Goal: Task Accomplishment & Management: Manage account settings

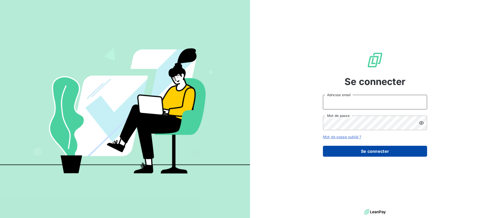
type input "[EMAIL_ADDRESS][DOMAIN_NAME]"
click at [368, 154] on button "Se connecter" at bounding box center [375, 151] width 104 height 11
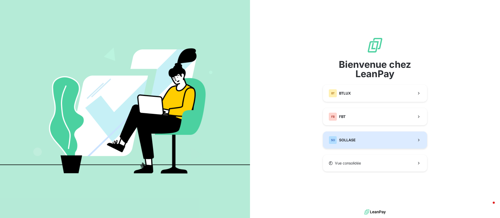
click at [352, 140] on span "SOLLASE" at bounding box center [347, 140] width 17 height 5
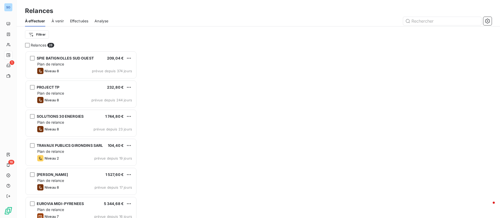
scroll to position [161, 106]
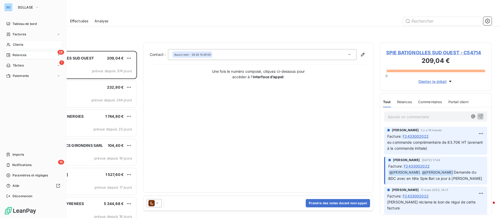
click at [23, 45] on div "Clients" at bounding box center [33, 45] width 58 height 8
click at [13, 43] on span "Clients" at bounding box center [18, 44] width 10 height 5
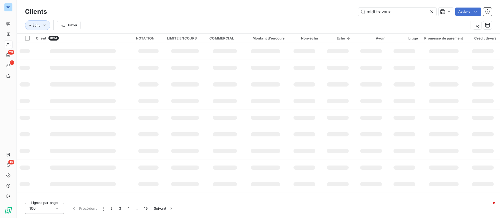
type input "midi travaux"
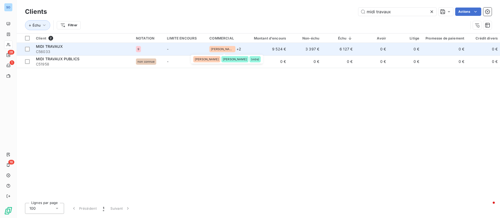
click at [211, 46] on div "[PERSON_NAME]" at bounding box center [222, 49] width 26 height 6
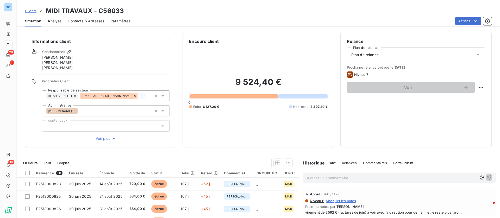
scroll to position [39, 0]
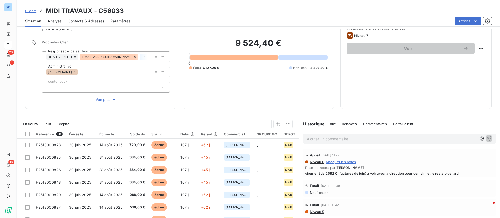
click at [314, 140] on p "Ajouter un commentaire ﻿" at bounding box center [392, 139] width 170 height 7
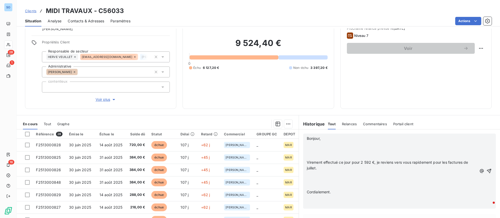
click at [318, 145] on p "﻿" at bounding box center [392, 145] width 170 height 6
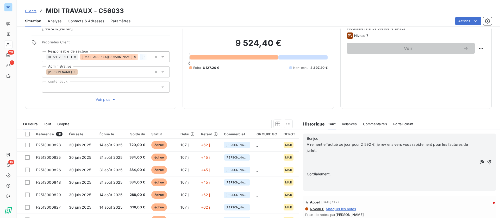
click at [308, 159] on p "﻿" at bounding box center [392, 157] width 170 height 6
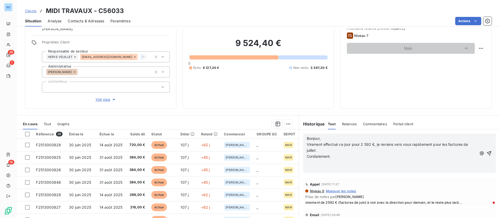
click at [307, 162] on p "﻿" at bounding box center [392, 163] width 170 height 6
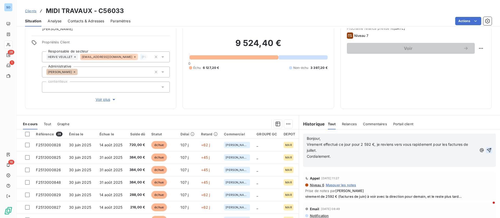
click at [486, 150] on icon "button" at bounding box center [488, 150] width 5 height 5
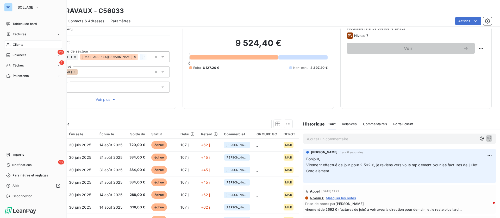
click at [15, 46] on span "Clients" at bounding box center [18, 44] width 10 height 5
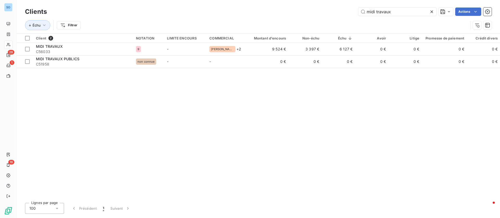
drag, startPoint x: 395, startPoint y: 10, endPoint x: 330, endPoint y: 10, distance: 64.6
click at [330, 10] on div "midi travaux Actions" at bounding box center [272, 12] width 438 height 8
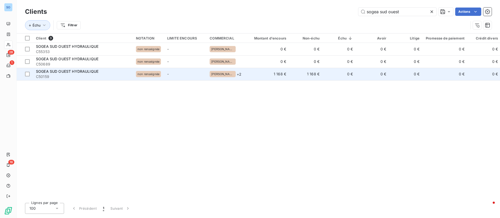
type input "sogea sud ouest"
click at [83, 73] on span "SOGEA SUD OUEST HYDRAULIQUE" at bounding box center [67, 71] width 62 height 4
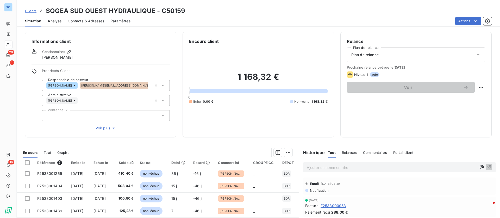
click at [93, 21] on span "Contacts & Adresses" at bounding box center [86, 20] width 36 height 5
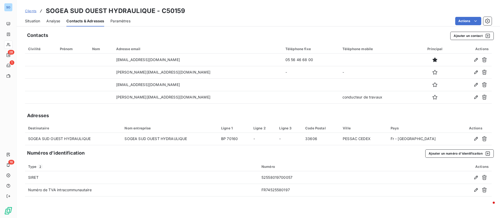
click at [35, 18] on div "Situation" at bounding box center [32, 21] width 15 height 11
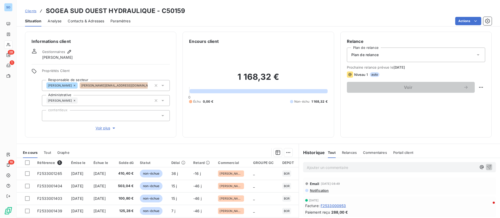
scroll to position [39, 0]
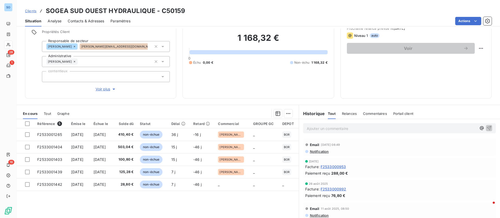
click at [81, 23] on span "Contacts & Adresses" at bounding box center [86, 20] width 36 height 5
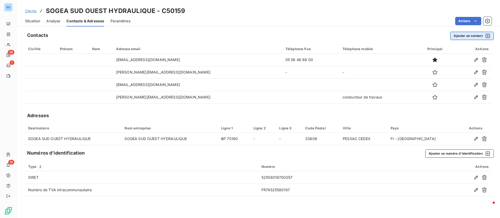
click at [461, 34] on button "Ajouter un contact" at bounding box center [471, 36] width 43 height 8
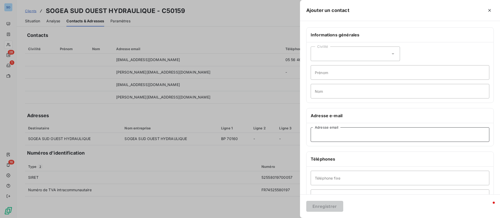
click at [338, 133] on input "Adresse email" at bounding box center [400, 135] width 179 height 15
paste input "[EMAIL_ADDRESS][DOMAIN_NAME]"
type input "[EMAIL_ADDRESS][DOMAIN_NAME]"
click at [327, 204] on button "Enregistrer" at bounding box center [324, 206] width 37 height 11
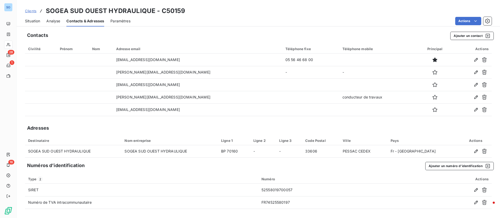
click at [37, 20] on span "Situation" at bounding box center [32, 20] width 15 height 5
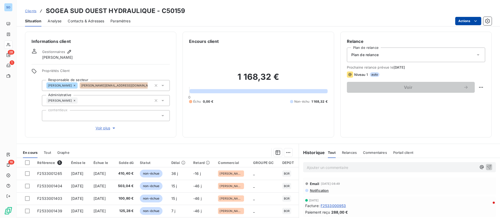
click at [469, 23] on html "SO 28 1 16 Clients SOGEA SUD OUEST HYDRAULIQUE - C50159 Situation Analyse Conta…" at bounding box center [250, 109] width 500 height 218
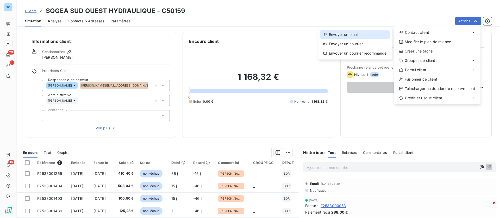
click at [357, 30] on div "Envoyer un email" at bounding box center [355, 34] width 70 height 8
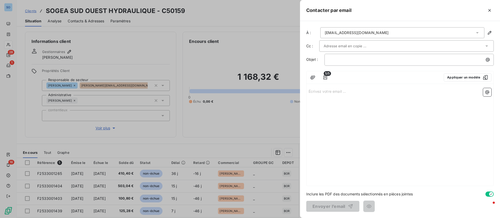
click at [395, 34] on div "[EMAIL_ADDRESS][DOMAIN_NAME]" at bounding box center [402, 32] width 164 height 11
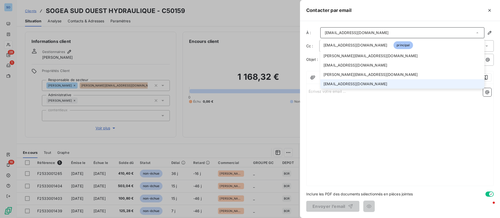
click at [354, 81] on li "[EMAIL_ADDRESS][DOMAIN_NAME]" at bounding box center [402, 83] width 164 height 9
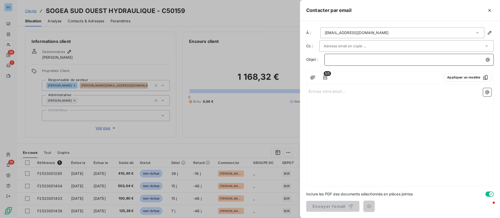
click at [350, 60] on p "﻿" at bounding box center [410, 60] width 163 height 6
click at [324, 91] on p "Écrivez votre email ... ﻿" at bounding box center [399, 91] width 183 height 6
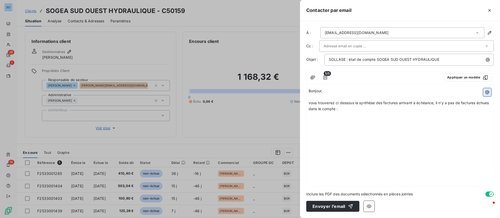
click at [485, 91] on icon "button" at bounding box center [486, 92] width 5 height 5
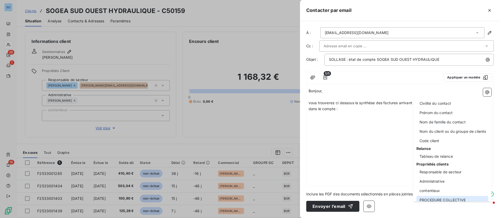
scroll to position [78, 0]
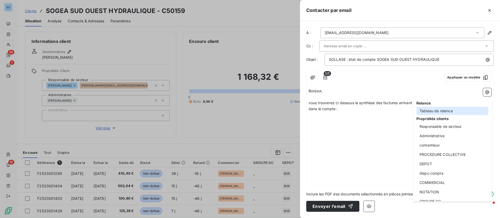
click at [435, 111] on div "Tableau de relance" at bounding box center [452, 111] width 72 height 8
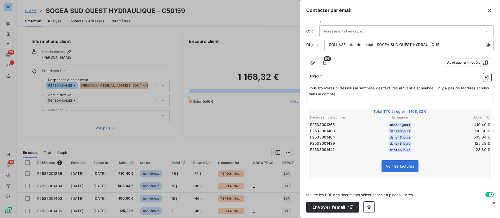
scroll to position [16, 0]
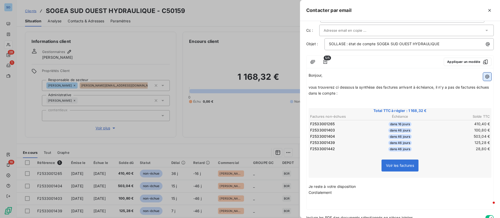
click at [484, 75] on icon "button" at bounding box center [486, 76] width 5 height 5
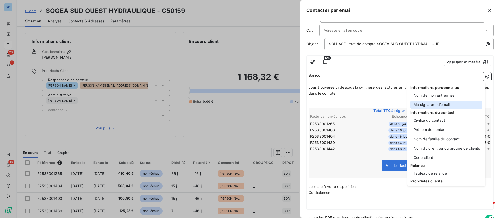
click at [448, 107] on div "Ma signature d’email" at bounding box center [446, 105] width 72 height 8
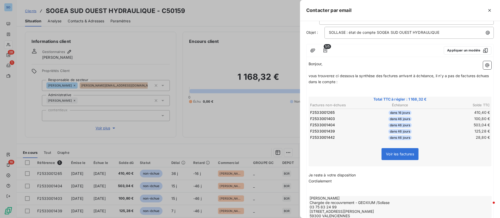
scroll to position [68, 0]
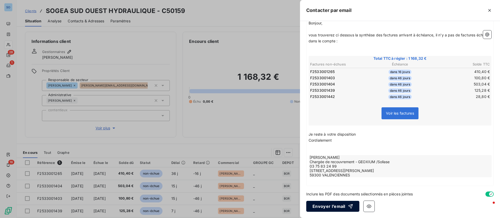
click at [332, 207] on button "Envoyer l’email" at bounding box center [332, 206] width 53 height 11
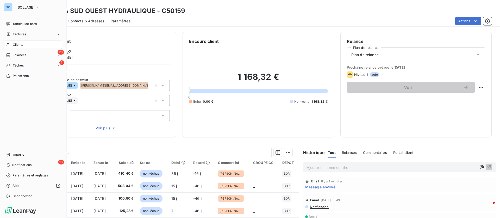
drag, startPoint x: 17, startPoint y: 45, endPoint x: 27, endPoint y: 45, distance: 9.9
click at [17, 45] on span "Clients" at bounding box center [18, 44] width 10 height 5
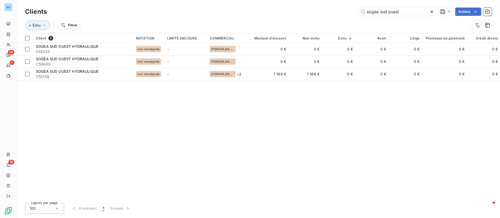
drag, startPoint x: 406, startPoint y: 11, endPoint x: 336, endPoint y: 9, distance: 69.5
click at [337, 9] on div "sogea sud ouest Actions" at bounding box center [272, 12] width 438 height 8
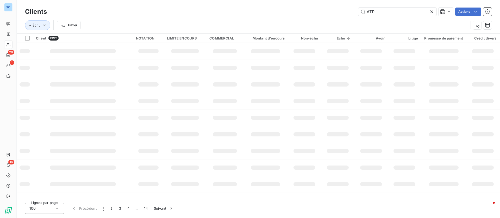
type input "ATP"
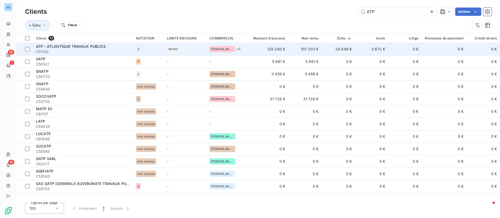
click at [169, 43] on td "90000" at bounding box center [185, 49] width 42 height 12
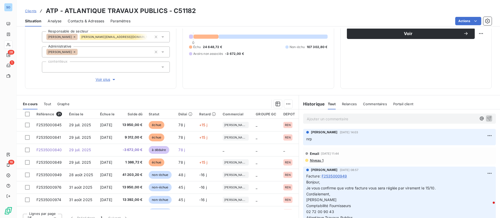
scroll to position [61, 0]
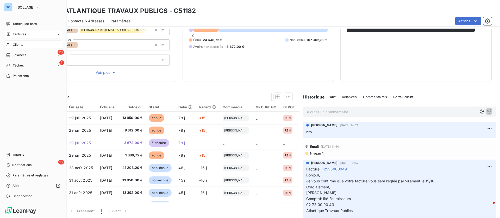
drag, startPoint x: 15, startPoint y: 33, endPoint x: 18, endPoint y: 32, distance: 2.8
click at [15, 33] on span "Factures" at bounding box center [19, 34] width 13 height 5
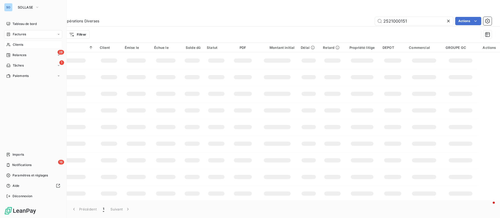
click at [21, 44] on span "Clients" at bounding box center [18, 44] width 10 height 5
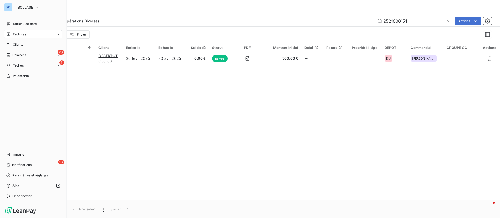
click at [22, 36] on span "Factures" at bounding box center [19, 34] width 13 height 5
click at [24, 42] on span "Factures" at bounding box center [18, 44] width 13 height 5
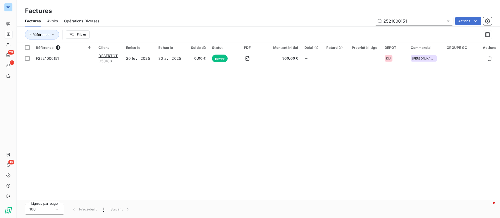
drag, startPoint x: 405, startPoint y: 20, endPoint x: 352, endPoint y: 19, distance: 53.1
click at [352, 19] on div "2521000151 Actions" at bounding box center [298, 21] width 386 height 8
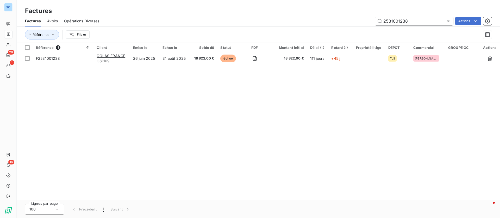
drag, startPoint x: 406, startPoint y: 21, endPoint x: 355, endPoint y: 19, distance: 51.3
click at [352, 22] on div "2531001238 Actions" at bounding box center [298, 21] width 386 height 8
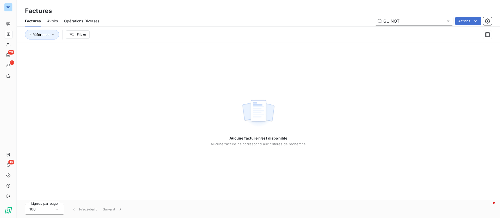
type input "GUINOT"
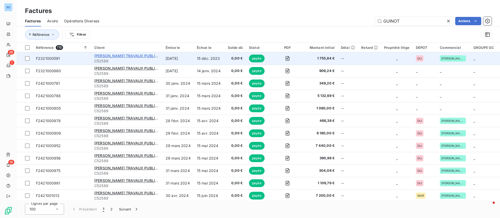
click at [123, 54] on span "[PERSON_NAME] TRAVAUX PUBLICS" at bounding box center [127, 56] width 66 height 4
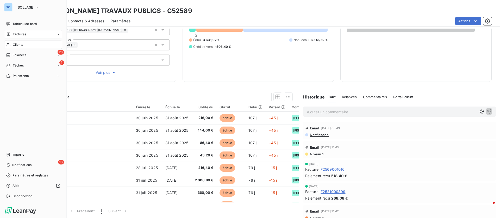
click at [19, 34] on span "Factures" at bounding box center [19, 34] width 13 height 5
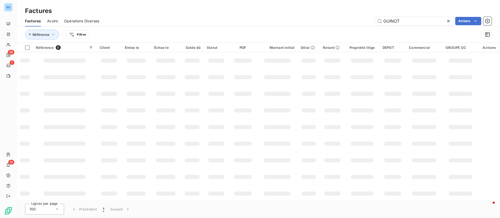
drag, startPoint x: 376, startPoint y: 18, endPoint x: 345, endPoint y: 18, distance: 31.0
click at [345, 18] on div "GUINOT Actions" at bounding box center [298, 21] width 386 height 8
type input "F2521000606"
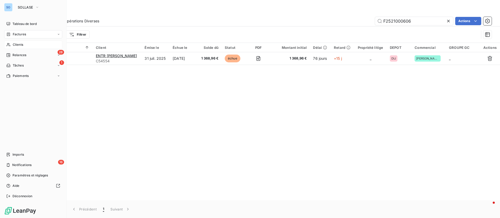
click at [14, 44] on span "Clients" at bounding box center [18, 44] width 10 height 5
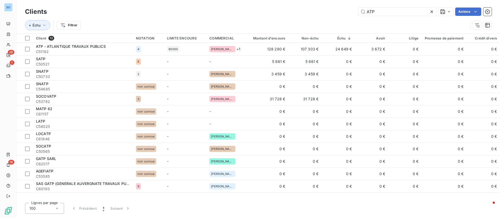
drag, startPoint x: 378, startPoint y: 11, endPoint x: 353, endPoint y: 10, distance: 24.5
click at [353, 10] on div "ATP Actions" at bounding box center [272, 12] width 438 height 8
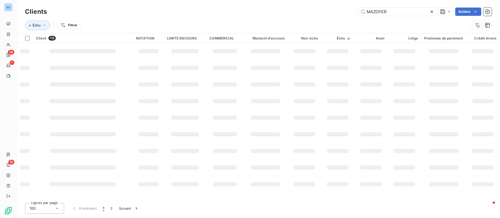
type input "MAZOYER"
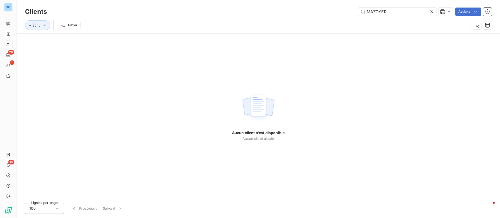
drag, startPoint x: 393, startPoint y: 12, endPoint x: 349, endPoint y: 8, distance: 45.0
click at [349, 8] on div "Clients MAZOYER Actions" at bounding box center [258, 11] width 466 height 11
click at [432, 12] on icon at bounding box center [431, 11] width 3 height 3
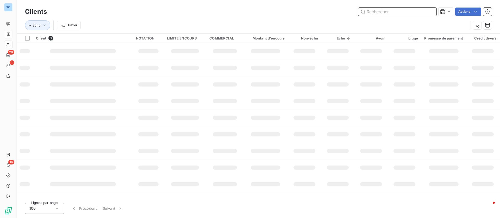
click at [410, 12] on input "text" at bounding box center [397, 12] width 78 height 8
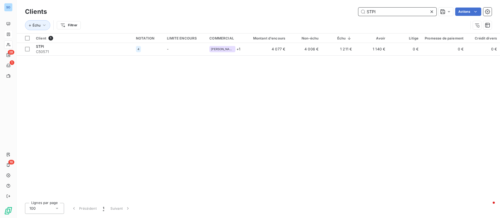
drag, startPoint x: 380, startPoint y: 11, endPoint x: 353, endPoint y: 9, distance: 27.1
click at [353, 9] on div "STPI Actions" at bounding box center [272, 12] width 438 height 8
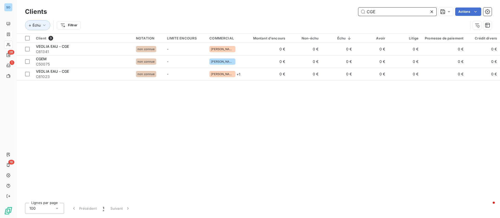
drag, startPoint x: 389, startPoint y: 12, endPoint x: 350, endPoint y: 8, distance: 40.1
click at [348, 8] on div "CGE Actions" at bounding box center [272, 12] width 438 height 8
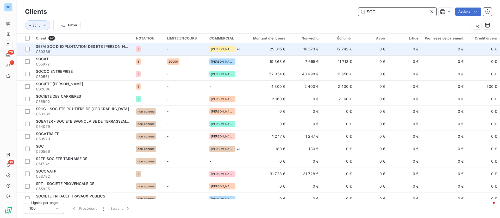
type input "SOC"
click at [104, 44] on span "SEEM SOC D'EXPLOITATION DES ETS [PERSON_NAME]" at bounding box center [85, 46] width 99 height 4
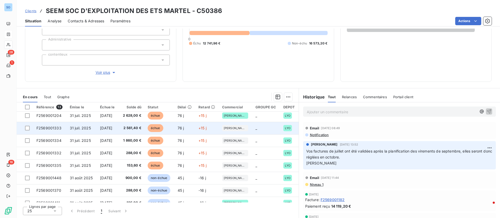
scroll to position [39, 0]
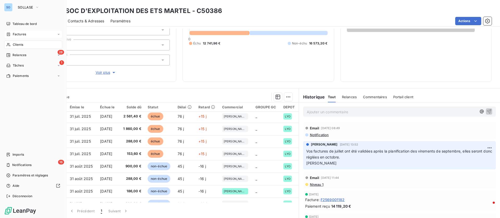
click at [15, 42] on span "Clients" at bounding box center [18, 44] width 10 height 5
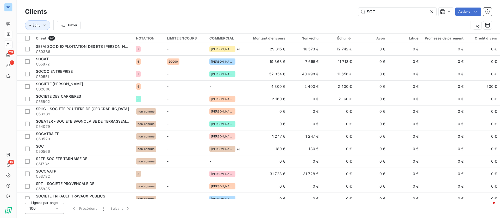
drag, startPoint x: 390, startPoint y: 13, endPoint x: 322, endPoint y: 9, distance: 68.0
click at [322, 9] on div "SOC Actions" at bounding box center [272, 12] width 438 height 8
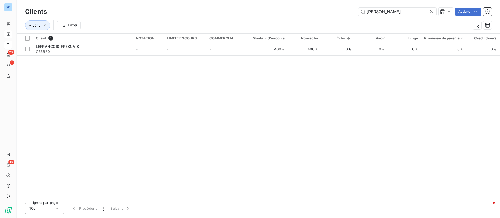
type input "[PERSON_NAME]"
drag, startPoint x: 356, startPoint y: 11, endPoint x: 343, endPoint y: 10, distance: 12.8
click at [343, 10] on div "[PERSON_NAME] Actions" at bounding box center [272, 12] width 438 height 8
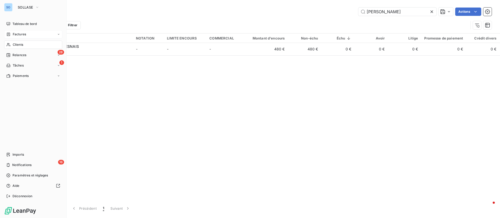
click at [12, 33] on div "Factures" at bounding box center [16, 34] width 20 height 5
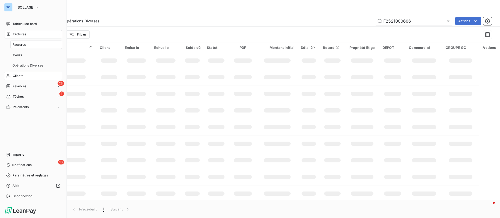
click at [25, 41] on div "Factures" at bounding box center [36, 45] width 52 height 8
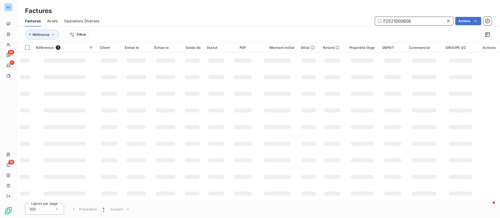
drag, startPoint x: 415, startPoint y: 22, endPoint x: 359, endPoint y: 21, distance: 56.0
click at [359, 21] on div "F2521000606 Actions" at bounding box center [298, 21] width 386 height 8
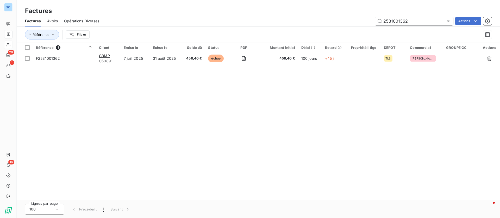
drag, startPoint x: 410, startPoint y: 22, endPoint x: 366, endPoint y: 20, distance: 43.5
click at [366, 20] on div "2531001362 Actions" at bounding box center [298, 21] width 386 height 8
type input "[PERSON_NAME]"
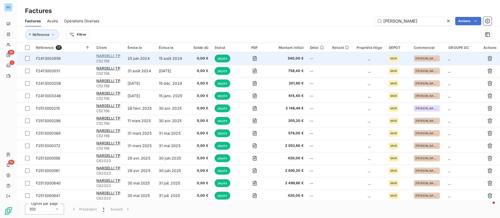
click at [111, 57] on span "NARDELLI TP" at bounding box center [108, 56] width 24 height 4
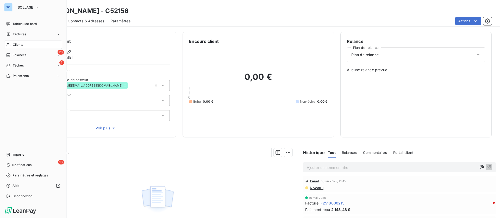
click at [12, 45] on div "Clients" at bounding box center [33, 45] width 58 height 8
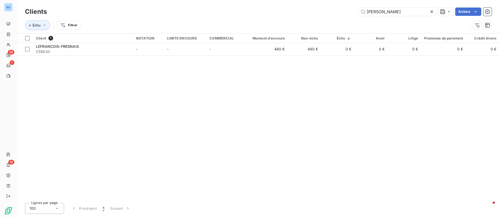
drag, startPoint x: 392, startPoint y: 12, endPoint x: 333, endPoint y: 9, distance: 58.4
click at [333, 9] on div "[PERSON_NAME] Actions" at bounding box center [272, 12] width 438 height 8
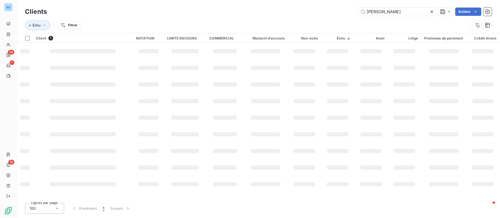
type input "[PERSON_NAME]"
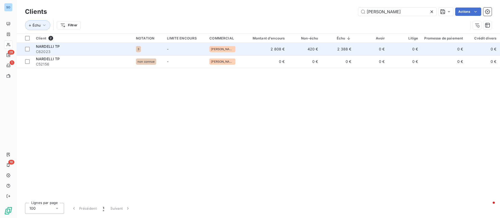
click at [318, 48] on td "420 €" at bounding box center [304, 49] width 33 height 12
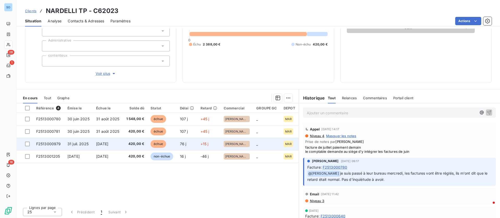
scroll to position [61, 0]
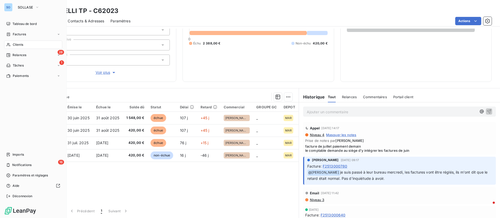
click at [22, 43] on span "Clients" at bounding box center [18, 44] width 10 height 5
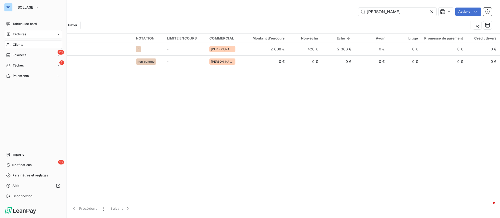
click at [24, 35] on span "Factures" at bounding box center [19, 34] width 13 height 5
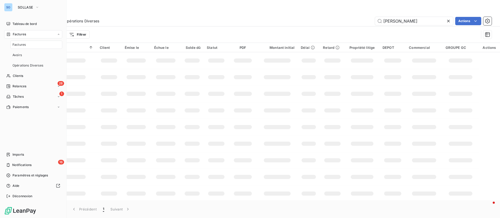
click at [28, 45] on div "Factures" at bounding box center [36, 45] width 52 height 8
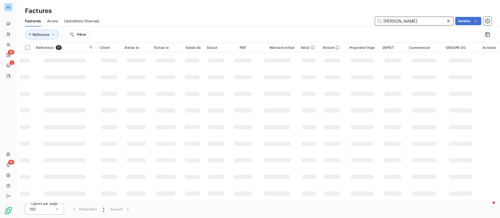
click at [357, 19] on div "[PERSON_NAME] Actions" at bounding box center [298, 21] width 386 height 8
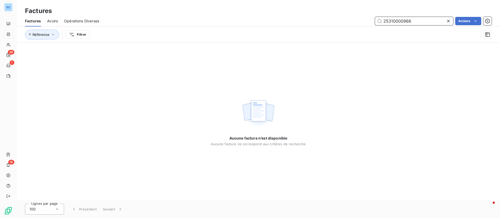
click at [400, 21] on input "25310000966" at bounding box center [414, 21] width 78 height 8
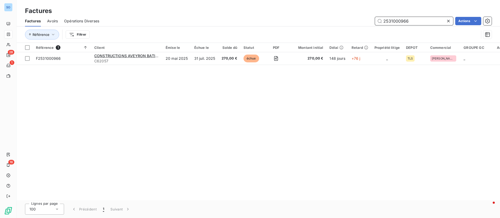
drag, startPoint x: 417, startPoint y: 19, endPoint x: 358, endPoint y: 16, distance: 59.2
click at [358, 16] on div "Factures Avoirs Opérations Diverses 2531000966 Actions" at bounding box center [258, 21] width 483 height 11
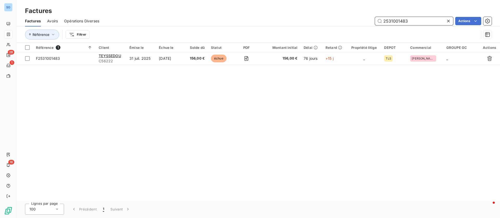
drag, startPoint x: 379, startPoint y: 16, endPoint x: 343, endPoint y: 14, distance: 36.2
click at [343, 14] on div "Factures Factures Avoirs Opérations Diverses 2531001483 Actions Référence Filtr…" at bounding box center [258, 21] width 483 height 43
type input "MALET"
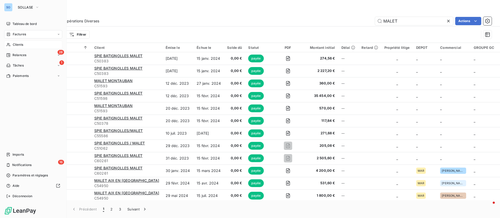
drag, startPoint x: 9, startPoint y: 43, endPoint x: 60, endPoint y: 41, distance: 51.3
click at [9, 43] on icon at bounding box center [8, 45] width 4 height 4
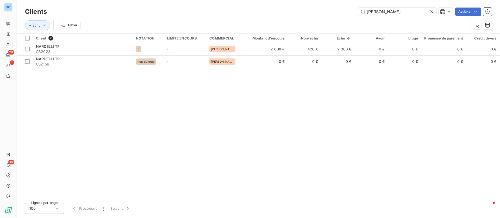
drag, startPoint x: 382, startPoint y: 11, endPoint x: 328, endPoint y: 2, distance: 54.4
click at [327, 5] on div "Clients [PERSON_NAME] Actions Échu Filtrer" at bounding box center [258, 16] width 483 height 33
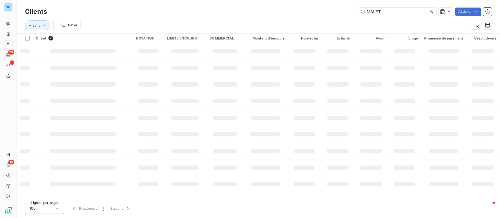
type input "MALET"
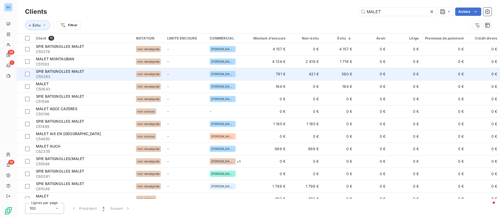
click at [374, 73] on td "0 €" at bounding box center [371, 74] width 33 height 12
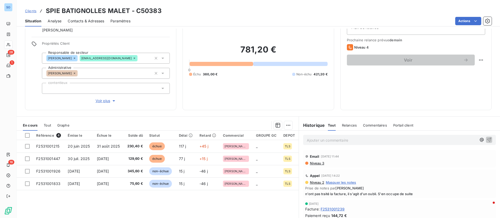
scroll to position [39, 0]
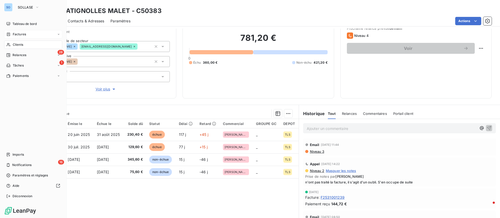
click at [25, 35] on span "Factures" at bounding box center [19, 34] width 13 height 5
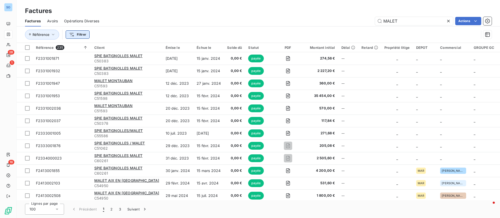
click at [77, 32] on html "SO 28 1 16 Factures Factures Avoirs Opérations Diverses MALET Actions Référence…" at bounding box center [250, 109] width 500 height 218
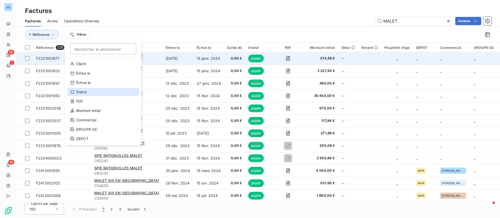
click at [95, 90] on div "Statut" at bounding box center [103, 92] width 72 height 8
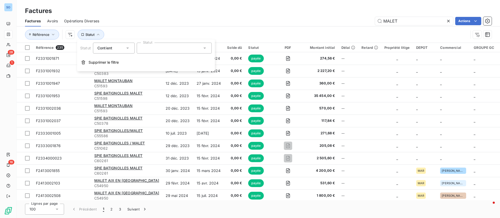
click at [165, 52] on div at bounding box center [174, 48] width 75 height 11
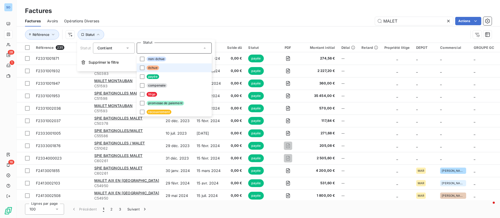
click at [152, 66] on span "échue" at bounding box center [153, 68] width 12 height 5
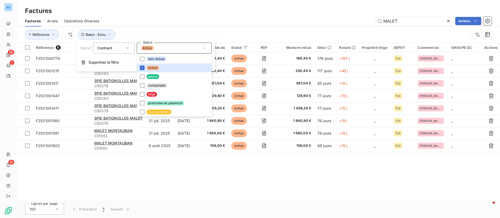
click at [259, 18] on div "MALET Actions" at bounding box center [298, 21] width 386 height 8
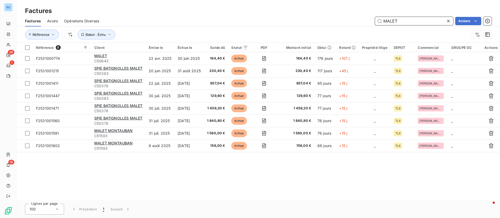
drag, startPoint x: 369, startPoint y: 19, endPoint x: 347, endPoint y: 17, distance: 22.2
click at [343, 17] on div "MALET Actions" at bounding box center [298, 21] width 386 height 8
type input "984"
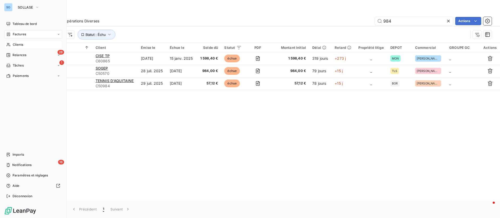
click at [13, 45] on span "Clients" at bounding box center [18, 44] width 10 height 5
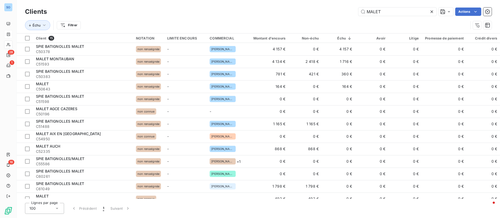
drag, startPoint x: 381, startPoint y: 12, endPoint x: 350, endPoint y: 12, distance: 31.2
click at [344, 12] on div "MALET Actions" at bounding box center [272, 12] width 438 height 8
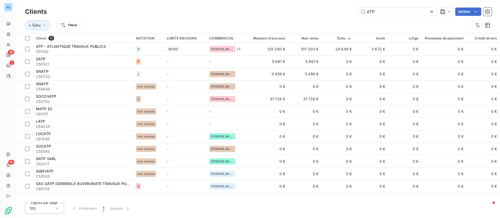
type input "ATP"
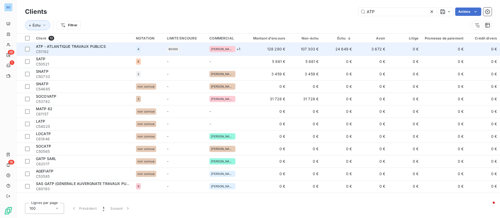
click at [114, 50] on span "C51182" at bounding box center [83, 51] width 94 height 5
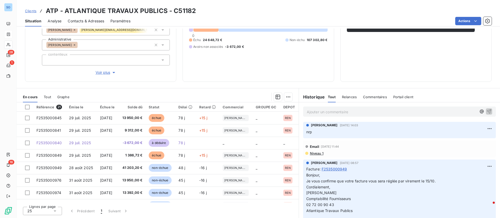
click at [92, 25] on div "Contacts & Adresses" at bounding box center [86, 21] width 36 height 11
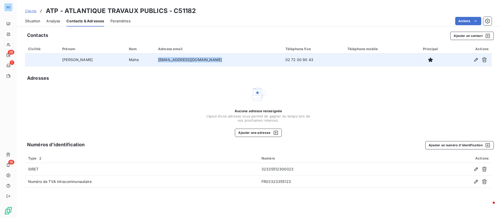
drag, startPoint x: 193, startPoint y: 59, endPoint x: 137, endPoint y: 59, distance: 56.2
click at [155, 59] on td "[EMAIL_ADDRESS][DOMAIN_NAME]" at bounding box center [218, 60] width 127 height 12
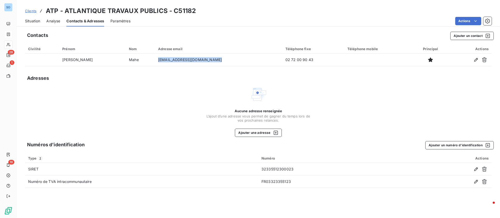
copy td "[EMAIL_ADDRESS][DOMAIN_NAME]"
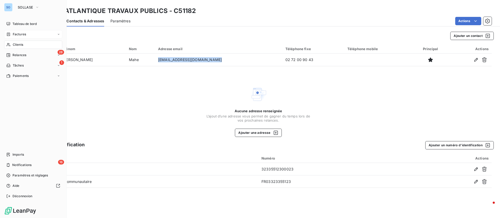
click at [11, 44] on div "Clients" at bounding box center [33, 45] width 58 height 8
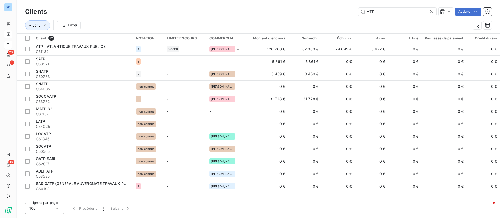
drag, startPoint x: 367, startPoint y: 12, endPoint x: 361, endPoint y: 5, distance: 8.5
click at [349, 8] on div "ATP Actions" at bounding box center [272, 12] width 438 height 8
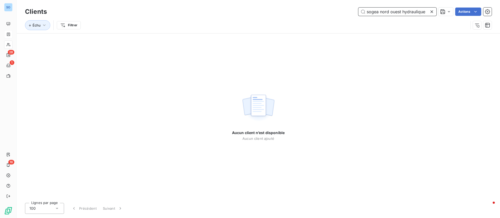
drag, startPoint x: 388, startPoint y: 11, endPoint x: 380, endPoint y: 11, distance: 8.3
click at [380, 11] on input "sogea nord ouest hydraulique" at bounding box center [397, 12] width 78 height 8
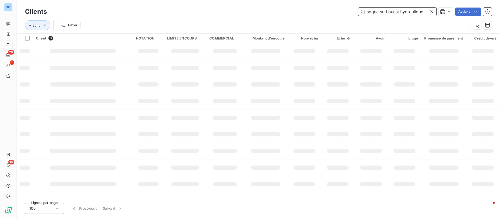
type input "sogea sud ouest hydraulique"
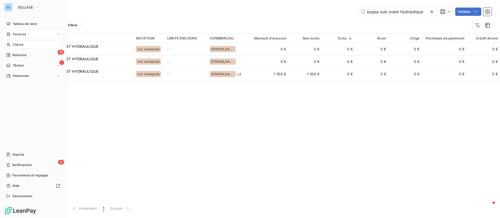
click at [25, 33] on span "Factures" at bounding box center [19, 34] width 13 height 5
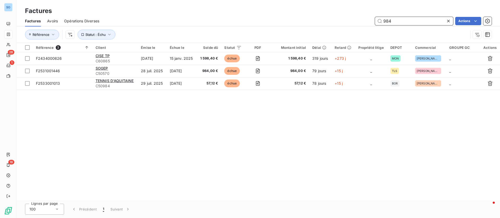
drag, startPoint x: 396, startPoint y: 24, endPoint x: 362, endPoint y: 22, distance: 34.4
click at [362, 22] on div "Factures Avoirs Opérations Diverses 984 Actions" at bounding box center [258, 21] width 483 height 11
click at [417, 23] on input "984" at bounding box center [414, 21] width 78 height 8
drag, startPoint x: 414, startPoint y: 21, endPoint x: 357, endPoint y: 21, distance: 56.5
click at [357, 21] on div "984 Actions" at bounding box center [298, 21] width 386 height 8
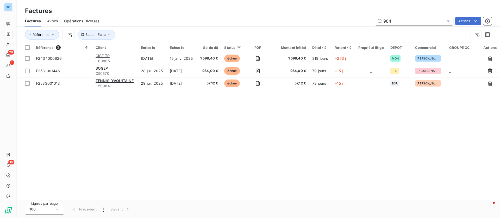
paste input "F2535000987"
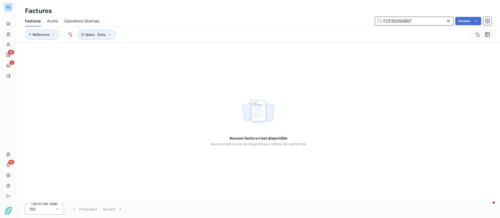
type input "F2535000987"
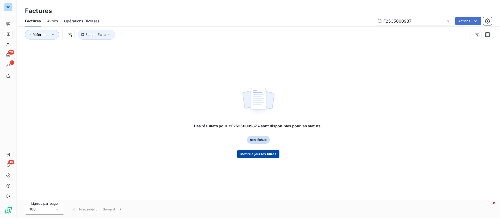
click at [247, 156] on button "Mettre à jour les filtres" at bounding box center [258, 154] width 42 height 8
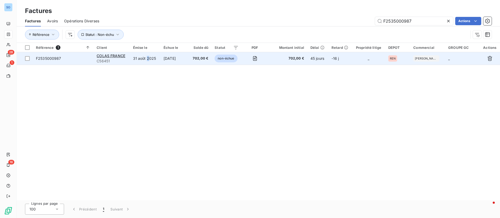
click at [148, 61] on td "31 août 2025" at bounding box center [145, 58] width 30 height 12
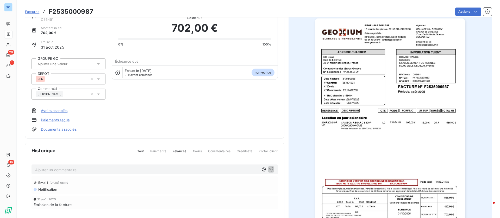
scroll to position [39, 0]
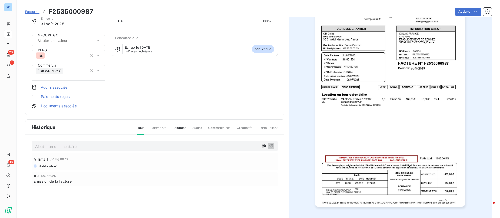
click at [78, 147] on p "Ajouter un commentaire ﻿" at bounding box center [146, 146] width 223 height 7
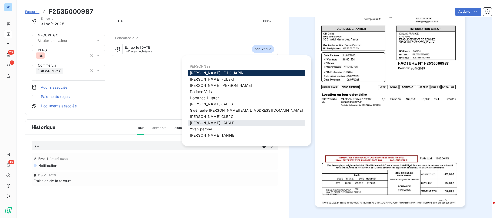
click at [209, 124] on span "[PERSON_NAME]" at bounding box center [212, 123] width 44 height 4
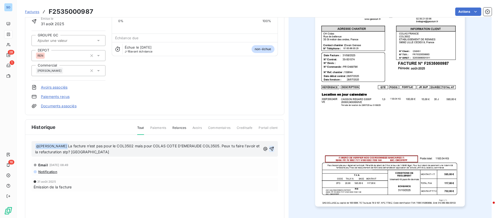
click at [270, 150] on icon "button" at bounding box center [271, 149] width 5 height 5
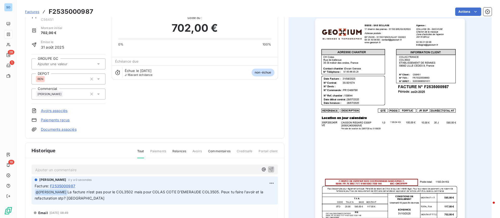
scroll to position [0, 0]
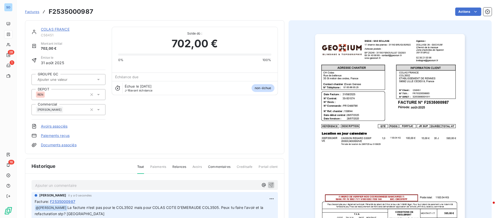
click at [466, 12] on html "SO 28 1 16 Factures F2535000987 Actions COLAS FRANCE C56451 Montant initial 702…" at bounding box center [250, 109] width 500 height 218
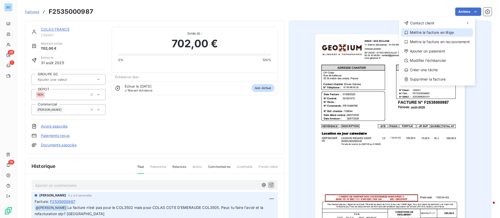
click at [426, 29] on div "Mettre la facture en litige" at bounding box center [437, 32] width 72 height 8
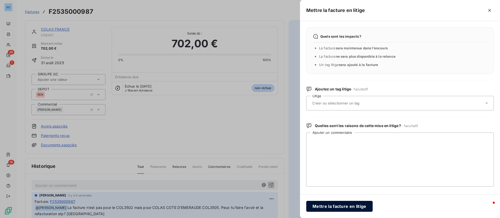
click at [346, 205] on button "Mettre la facture en litige" at bounding box center [339, 206] width 66 height 11
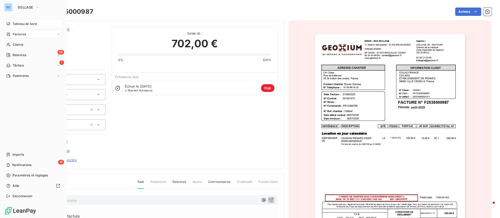
click at [11, 23] on div "Tableau de bord" at bounding box center [33, 24] width 58 height 8
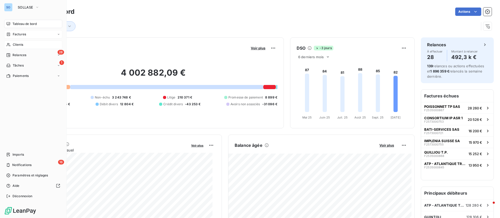
click at [12, 44] on div "Clients" at bounding box center [33, 45] width 58 height 8
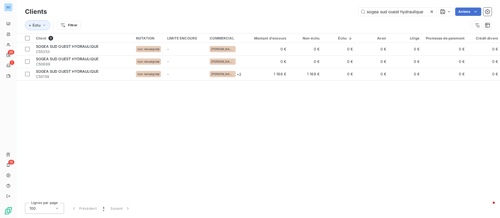
click at [432, 11] on icon at bounding box center [431, 11] width 5 height 5
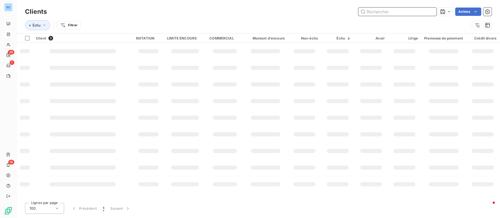
click at [408, 12] on input "text" at bounding box center [397, 12] width 78 height 8
type input "idrd"
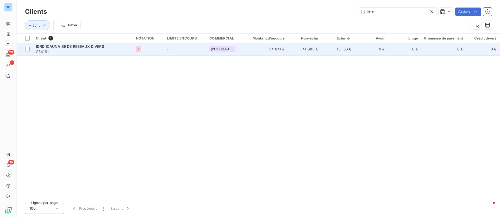
click at [69, 46] on span "IDRD ICAUNAISE DE RESEAUX DIVERS" at bounding box center [70, 46] width 68 height 4
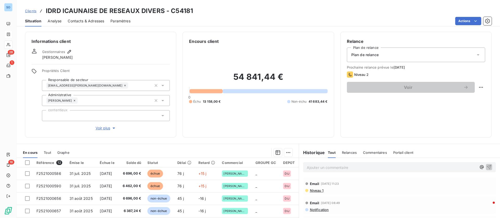
click at [335, 169] on p "Ajouter un commentaire ﻿" at bounding box center [392, 168] width 170 height 7
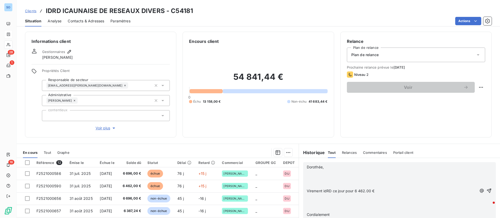
click at [326, 175] on p "﻿" at bounding box center [392, 173] width 170 height 6
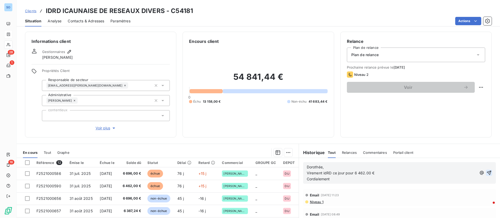
click at [487, 171] on icon "button" at bounding box center [489, 173] width 4 height 4
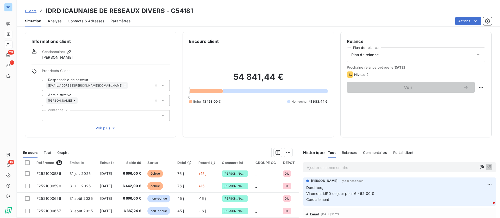
click at [336, 123] on div "Informations client Gestionnaires [PERSON_NAME] Propriétés Client Responsable d…" at bounding box center [258, 85] width 483 height 106
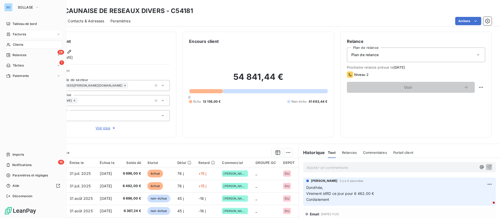
click at [14, 45] on span "Clients" at bounding box center [18, 44] width 10 height 5
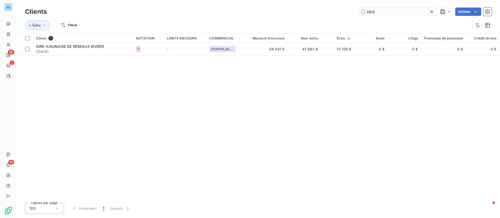
drag, startPoint x: 366, startPoint y: 9, endPoint x: 358, endPoint y: 9, distance: 8.9
click at [358, 9] on input "idrd" at bounding box center [397, 12] width 78 height 8
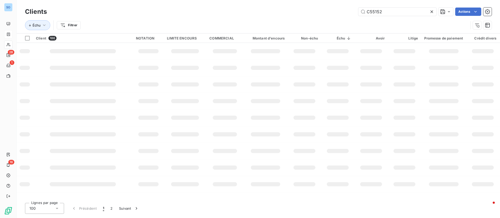
type input "C55152"
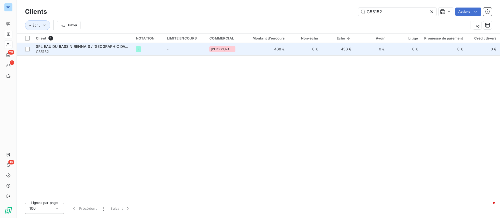
click at [163, 49] on td "5" at bounding box center [148, 49] width 31 height 12
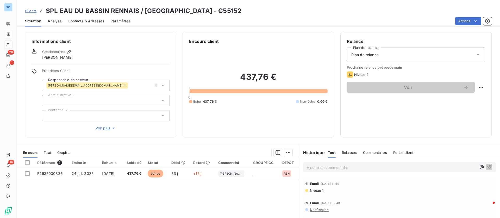
click at [319, 168] on p "Ajouter un commentaire ﻿" at bounding box center [392, 168] width 170 height 7
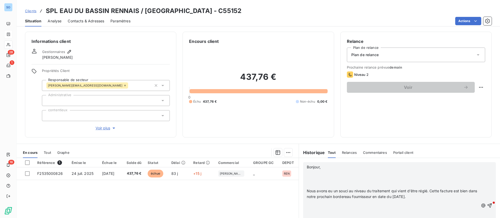
click at [317, 175] on p "﻿" at bounding box center [393, 173] width 172 height 6
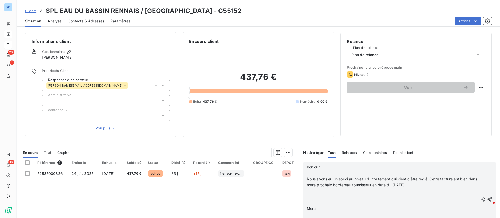
scroll to position [39, 0]
click at [317, 190] on p "﻿" at bounding box center [393, 191] width 172 height 6
click at [325, 200] on p "﻿" at bounding box center [393, 203] width 172 height 6
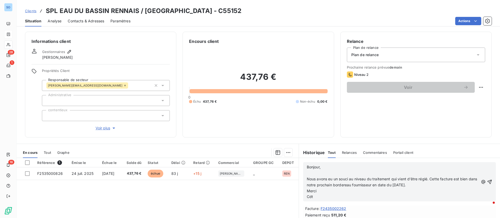
scroll to position [81, 0]
click at [322, 172] on p "﻿" at bounding box center [393, 173] width 172 height 6
click at [487, 182] on icon "button" at bounding box center [489, 182] width 5 height 5
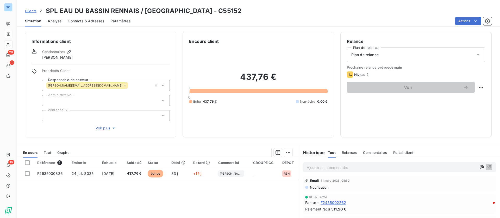
scroll to position [100, 0]
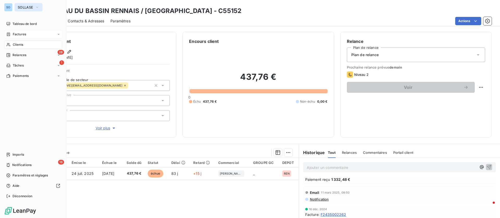
click at [33, 9] on span "SOLLASE" at bounding box center [25, 7] width 15 height 4
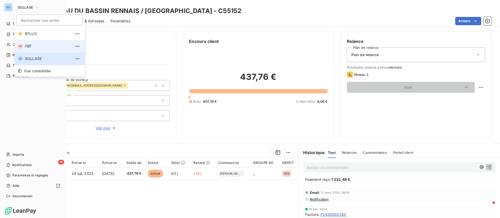
click at [38, 47] on span "FBT" at bounding box center [48, 46] width 46 height 5
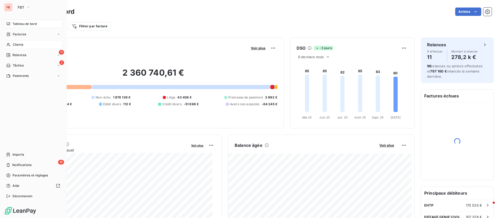
click at [27, 43] on div "Clients" at bounding box center [33, 45] width 58 height 8
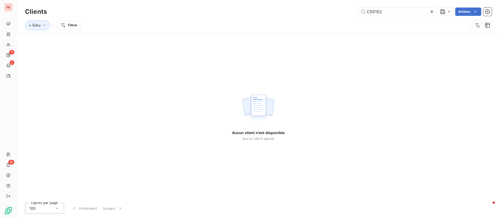
drag, startPoint x: 366, startPoint y: 12, endPoint x: 350, endPoint y: 11, distance: 16.2
click at [349, 11] on div "C55152 Actions" at bounding box center [272, 12] width 438 height 8
click at [400, 13] on input "[PERSON_NAME]" at bounding box center [397, 12] width 78 height 8
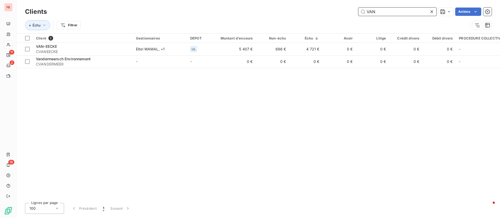
drag, startPoint x: 376, startPoint y: 10, endPoint x: 403, endPoint y: 5, distance: 28.1
click at [372, 8] on input "VAN" at bounding box center [397, 12] width 78 height 8
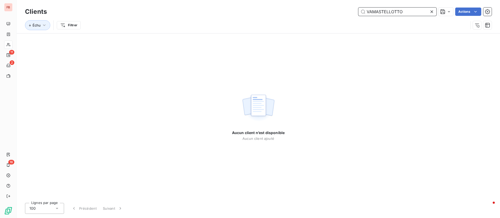
drag, startPoint x: 371, startPoint y: 11, endPoint x: 359, endPoint y: 11, distance: 12.2
click at [359, 12] on input "VAMASTELLOTTO" at bounding box center [397, 12] width 78 height 8
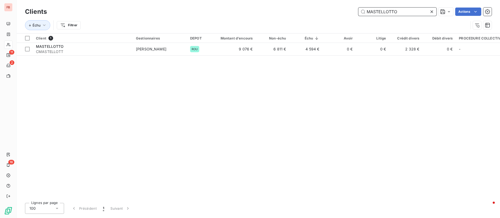
drag, startPoint x: 408, startPoint y: 14, endPoint x: 340, endPoint y: 11, distance: 68.5
click at [340, 11] on div "MASTELLOTTO Actions" at bounding box center [272, 12] width 438 height 8
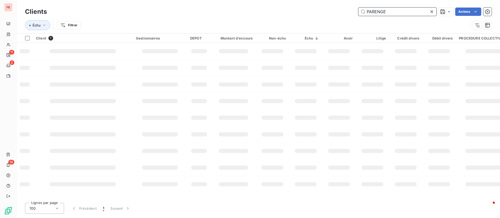
type input "PARENGE"
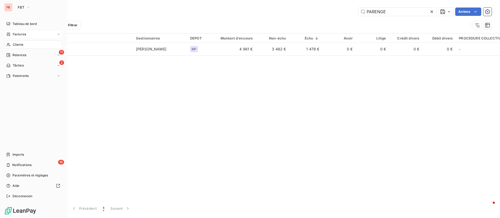
click at [16, 33] on span "Factures" at bounding box center [19, 34] width 13 height 5
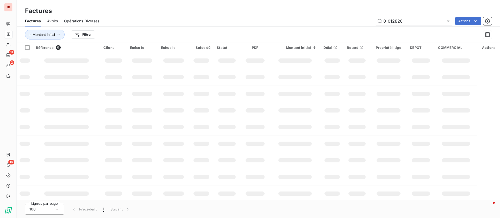
drag, startPoint x: 410, startPoint y: 18, endPoint x: 363, endPoint y: 17, distance: 46.9
click at [362, 18] on div "01012820 Actions" at bounding box center [298, 21] width 386 height 8
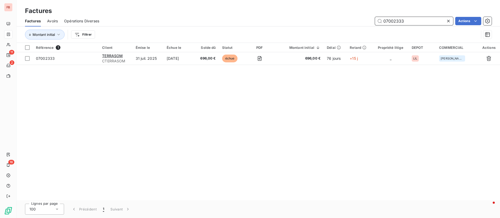
drag, startPoint x: 409, startPoint y: 21, endPoint x: 373, endPoint y: 15, distance: 36.1
click at [367, 17] on div "07002333 Actions" at bounding box center [298, 21] width 386 height 8
drag, startPoint x: 411, startPoint y: 22, endPoint x: 367, endPoint y: 21, distance: 43.8
click at [367, 21] on div "05002787 Actions" at bounding box center [298, 21] width 386 height 8
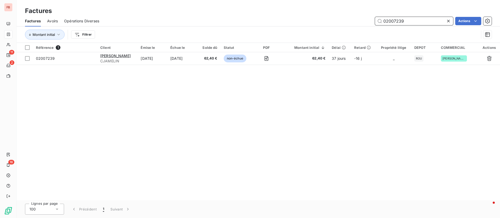
type input "02007239"
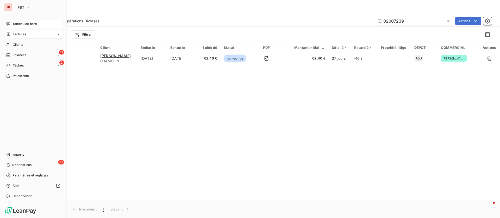
click at [20, 23] on span "Tableau de bord" at bounding box center [24, 24] width 24 height 5
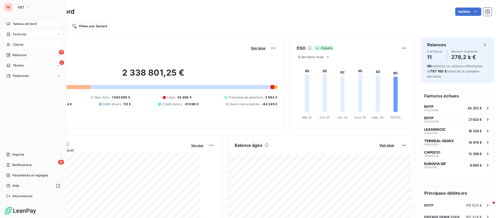
click at [21, 46] on span "Clients" at bounding box center [18, 44] width 10 height 5
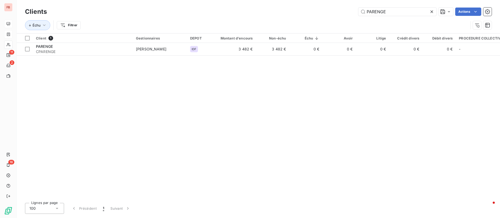
drag, startPoint x: 367, startPoint y: 13, endPoint x: 318, endPoint y: 14, distance: 49.5
click at [318, 14] on div "PARENGE Actions" at bounding box center [272, 12] width 438 height 8
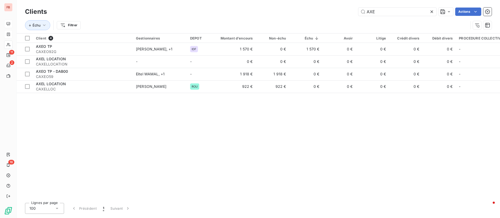
type input "AXEO"
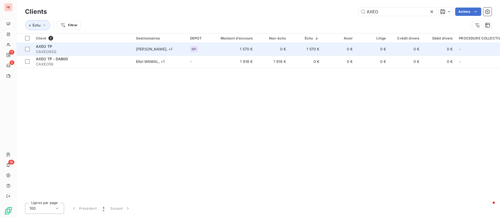
click at [121, 48] on div "AXEO TP" at bounding box center [83, 46] width 94 height 5
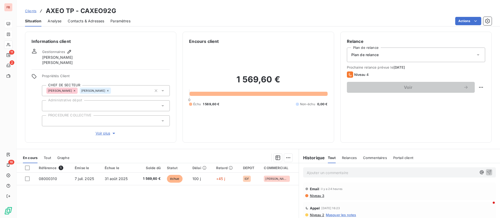
click at [324, 171] on p "Ajouter un commentaire ﻿" at bounding box center [392, 173] width 170 height 7
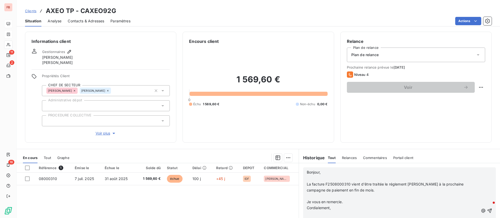
click at [320, 177] on p "﻿" at bounding box center [393, 179] width 172 height 6
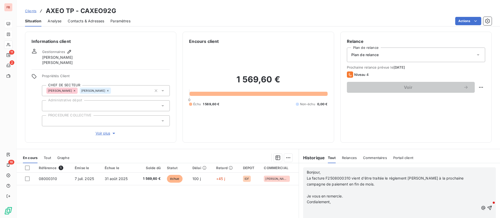
click at [311, 190] on p "﻿" at bounding box center [393, 191] width 172 height 6
click at [323, 204] on p at bounding box center [393, 202] width 172 height 6
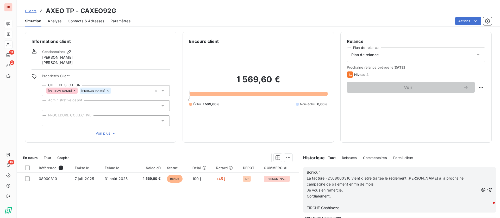
scroll to position [42, 0]
click at [487, 188] on icon "button" at bounding box center [489, 187] width 4 height 4
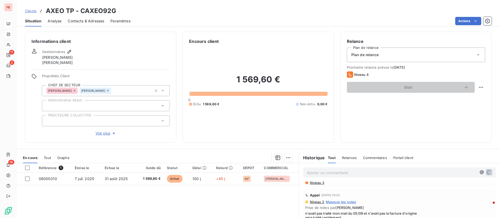
scroll to position [61, 0]
click at [85, 21] on span "Contacts & Adresses" at bounding box center [86, 20] width 36 height 5
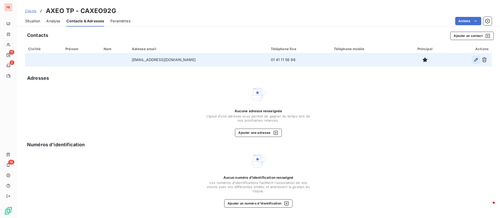
click at [474, 62] on icon "button" at bounding box center [475, 59] width 5 height 5
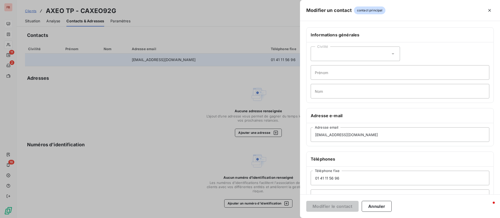
scroll to position [39, 0]
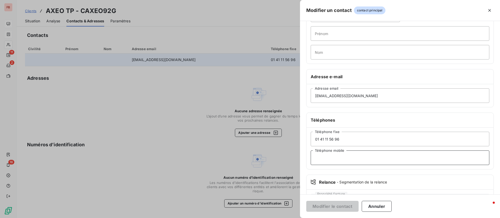
click at [351, 160] on input "Téléphone mobile" at bounding box center [400, 158] width 179 height 15
type input "06 88 64 99 16"
click at [327, 206] on button "Modifier le contact" at bounding box center [332, 206] width 52 height 11
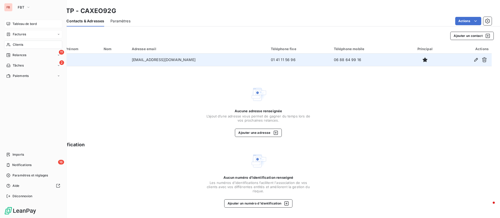
click at [11, 22] on div "Tableau de bord" at bounding box center [33, 24] width 58 height 8
